Goal: Task Accomplishment & Management: Manage account settings

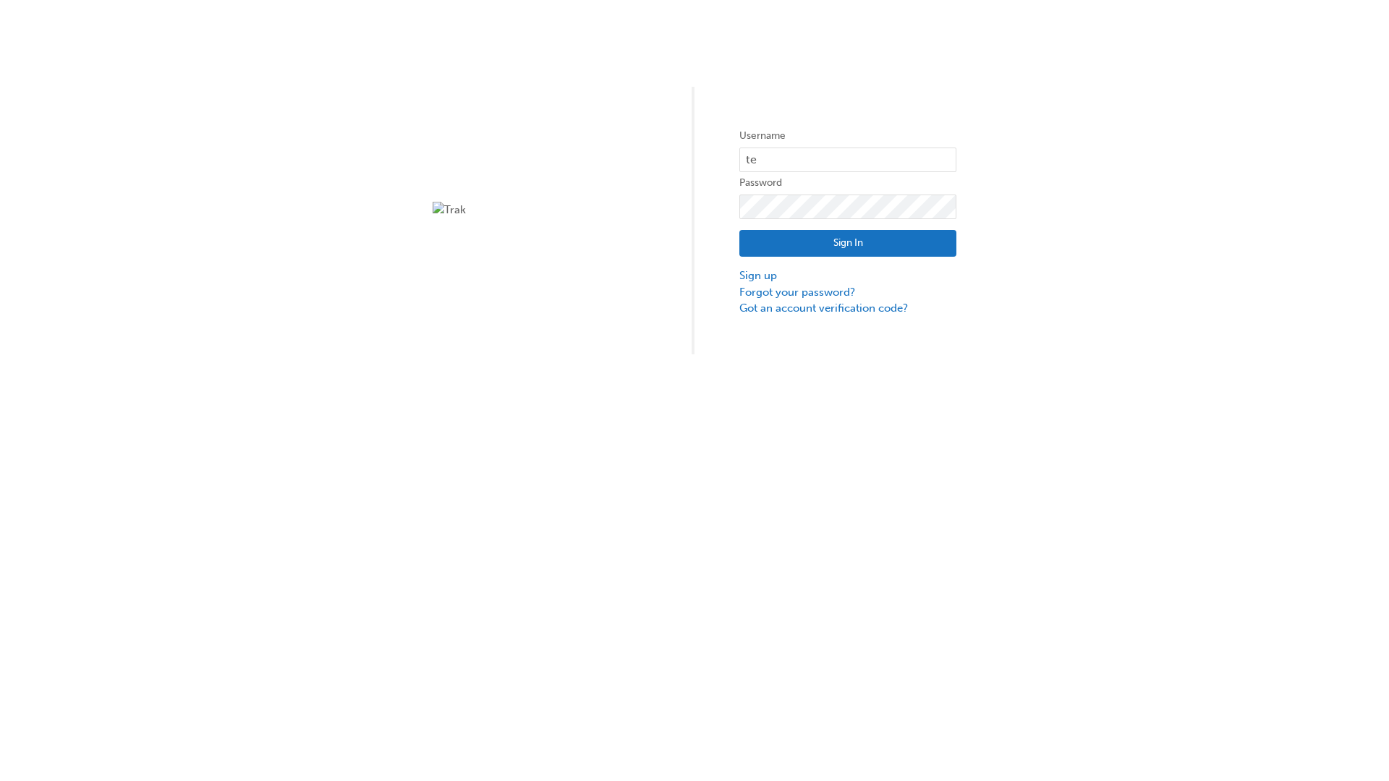
type input "test.e2e.user31"
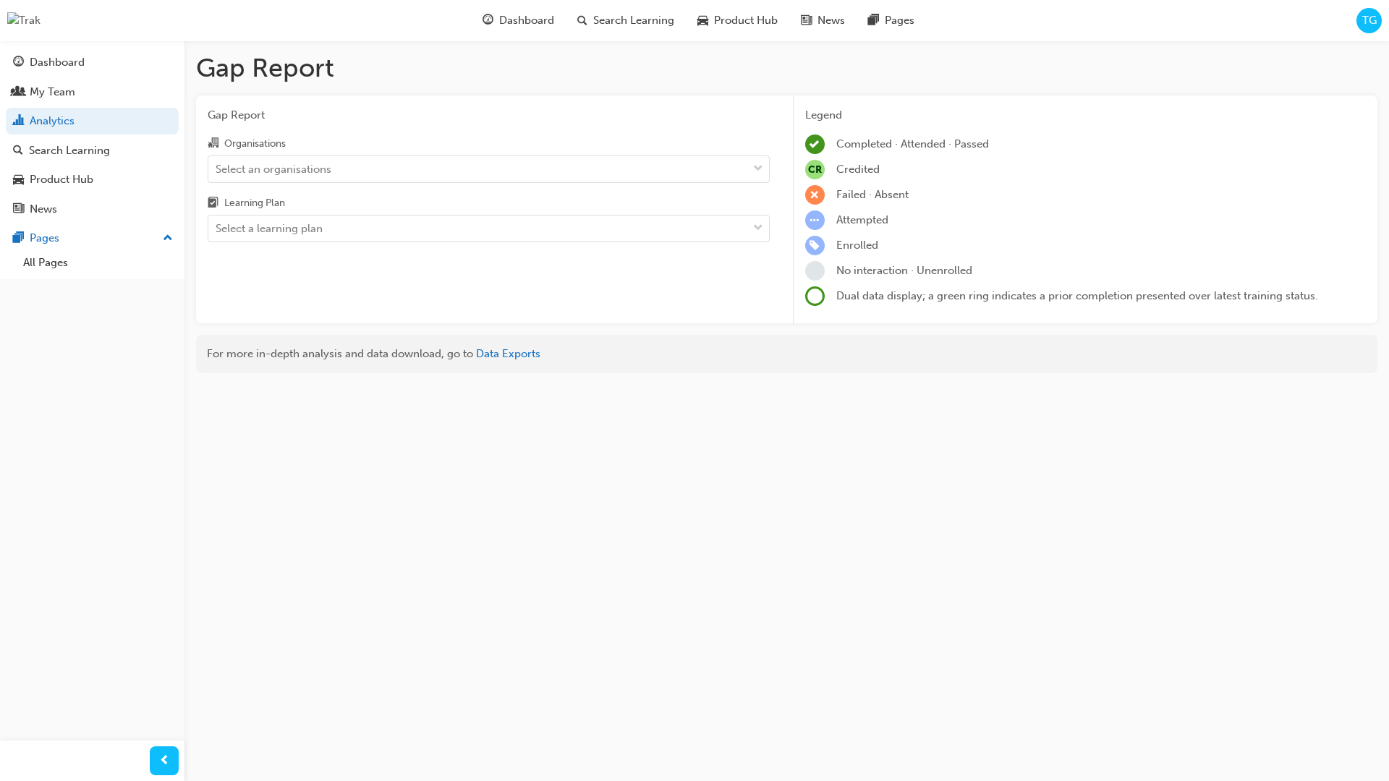
click at [217, 169] on input "Organisations Select an organisations" at bounding box center [216, 168] width 1 height 12
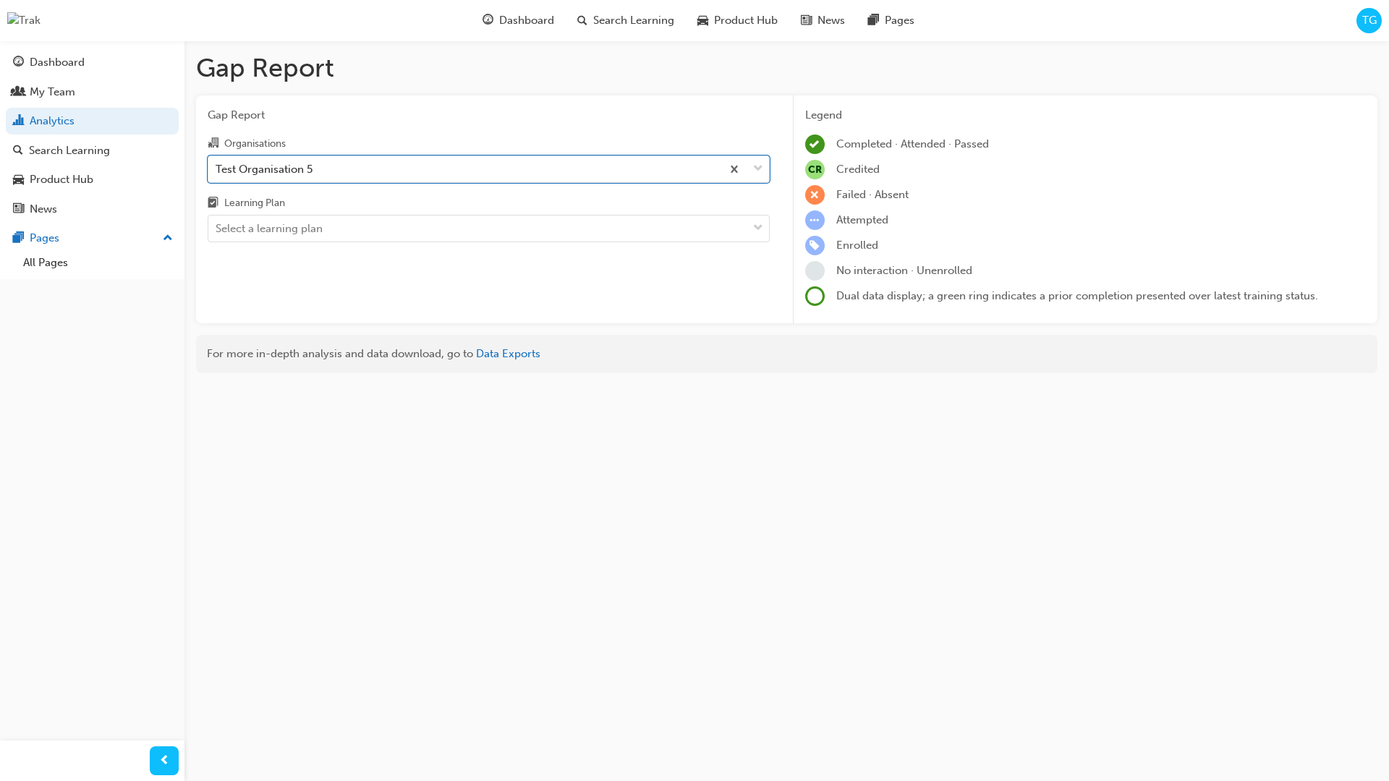
click at [217, 229] on input "Learning Plan Select a learning plan" at bounding box center [216, 228] width 1 height 12
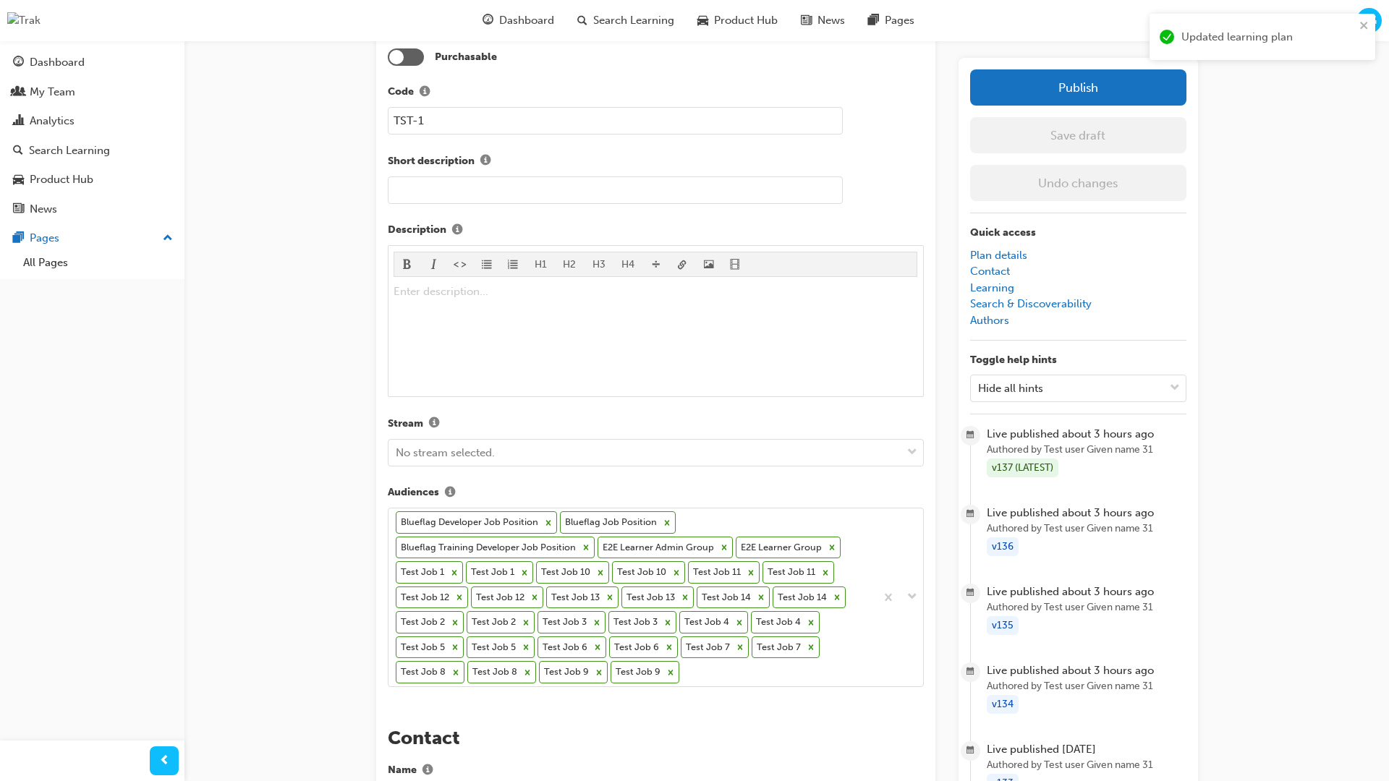
scroll to position [438, 0]
